Goal: Task Accomplishment & Management: Manage account settings

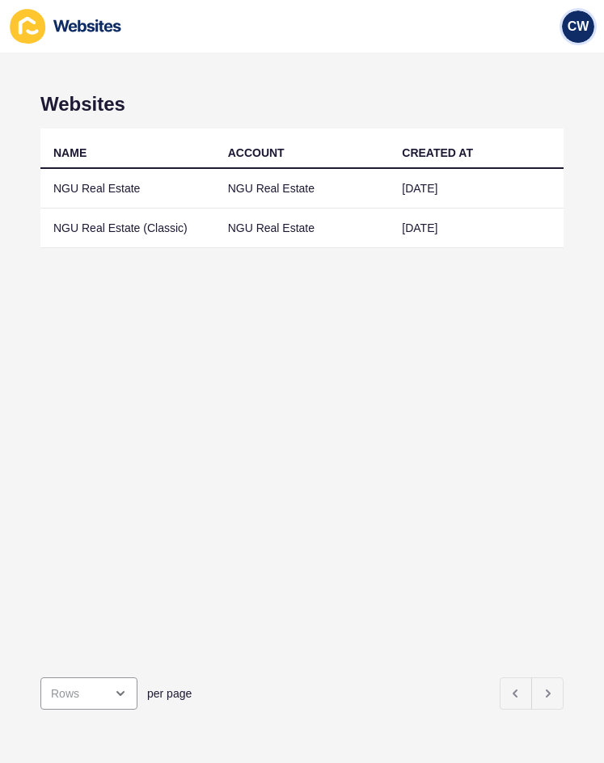
click at [578, 36] on div "CW" at bounding box center [578, 27] width 32 height 32
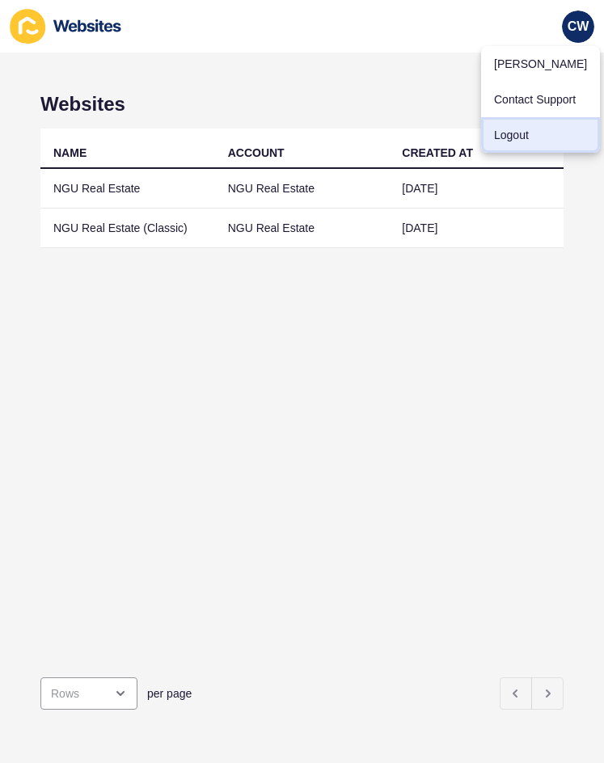
click at [522, 139] on link "Logout" at bounding box center [540, 135] width 119 height 36
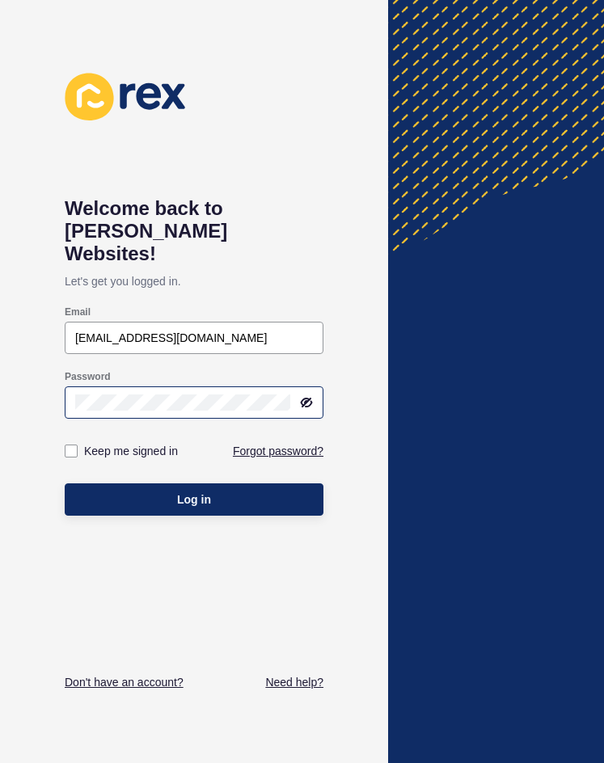
click at [299, 396] on div at bounding box center [301, 402] width 23 height 13
click at [303, 396] on icon at bounding box center [306, 402] width 13 height 13
click at [304, 369] on div "Password" at bounding box center [194, 395] width 262 height 52
click at [281, 330] on input "[EMAIL_ADDRESS][DOMAIN_NAME]" at bounding box center [194, 338] width 238 height 16
paste input "itadmin"
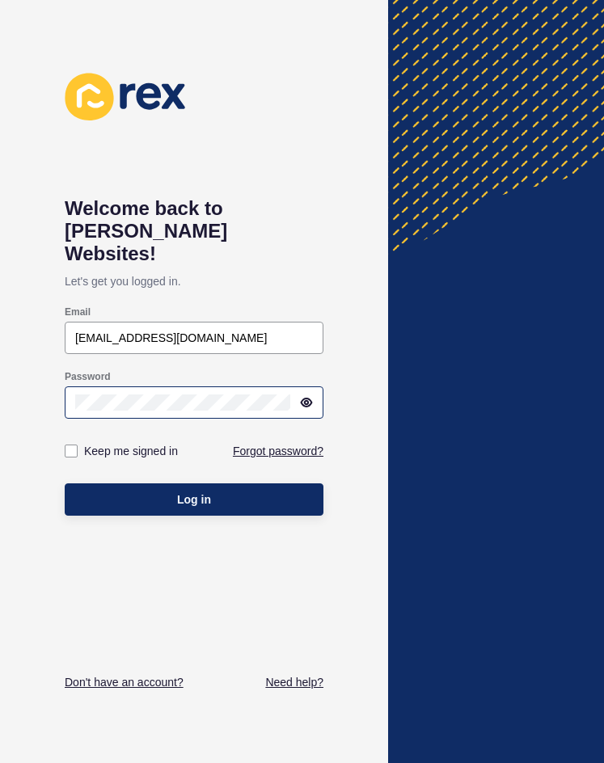
click at [312, 265] on p "Let's get you logged in." at bounding box center [194, 281] width 259 height 32
click at [198, 387] on div at bounding box center [194, 403] width 259 height 32
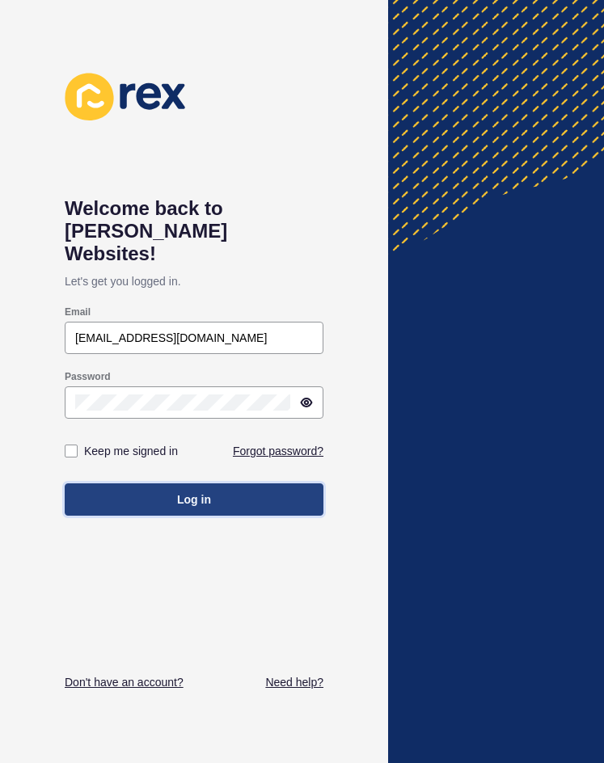
click at [133, 484] on button "Log in" at bounding box center [194, 500] width 259 height 32
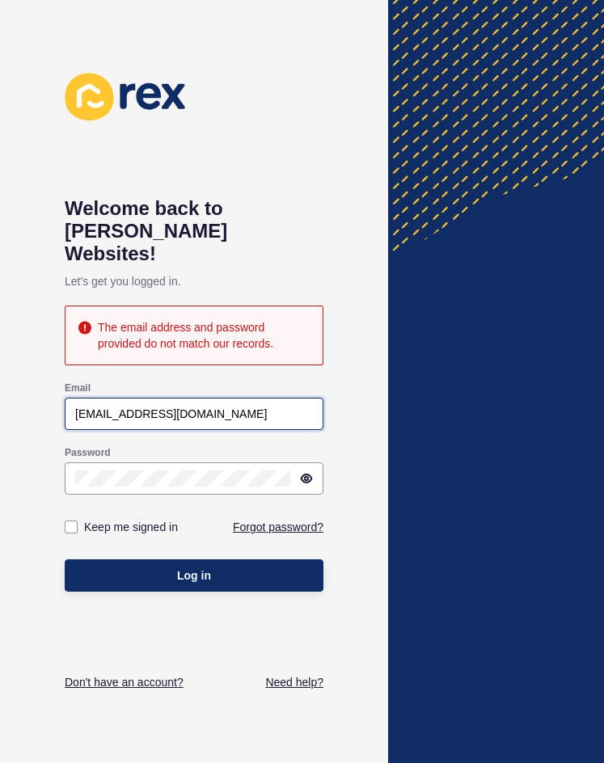
click at [235, 406] on input "[EMAIL_ADDRESS][DOMAIN_NAME]" at bounding box center [194, 414] width 238 height 16
drag, startPoint x: 247, startPoint y: 390, endPoint x: -1, endPoint y: 385, distance: 247.5
click at [0, 385] on html "Welcome back to [PERSON_NAME] Websites! Let's get you logged in. The email addr…" at bounding box center [302, 381] width 604 height 763
type input "[EMAIL_ADDRESS][DOMAIN_NAME]"
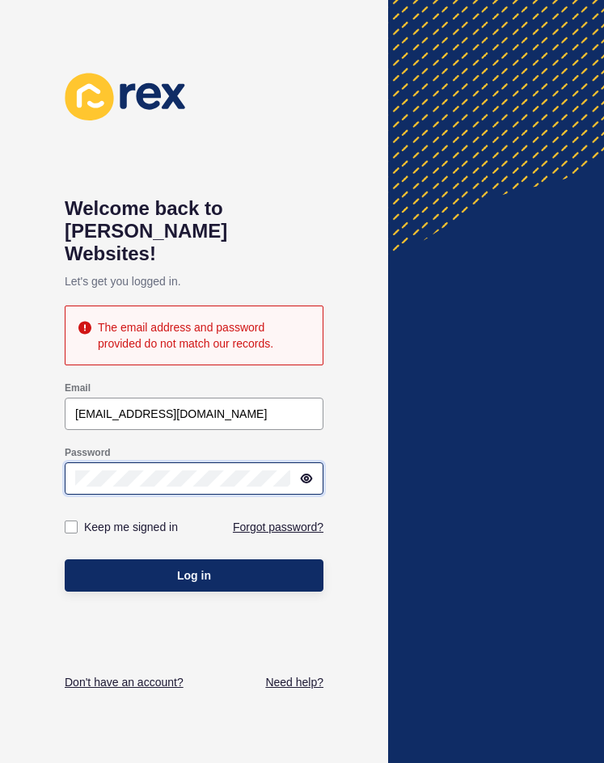
click at [57, 462] on div "Welcome back to [PERSON_NAME] Websites! Let's get you logged in. The email addr…" at bounding box center [194, 381] width 388 height 763
